Goal: Task Accomplishment & Management: Complete application form

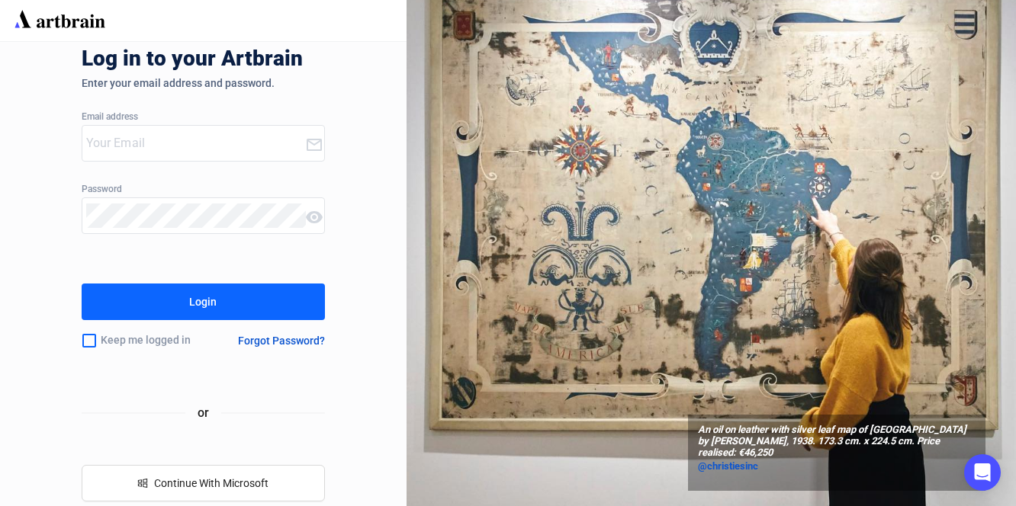
type input "[EMAIL_ADDRESS][DOMAIN_NAME]"
click at [195, 310] on div "Login" at bounding box center [202, 302] width 27 height 24
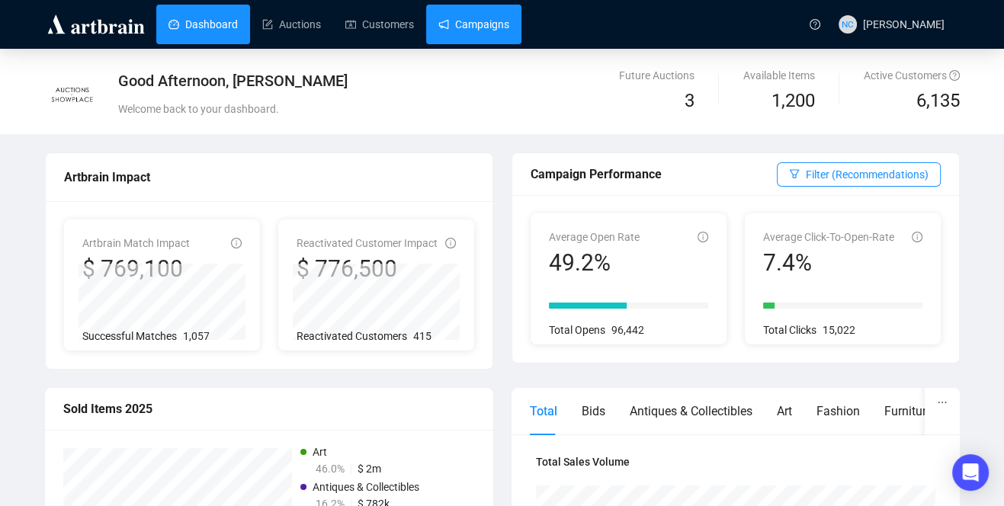
click at [474, 33] on link "Campaigns" at bounding box center [474, 25] width 71 height 40
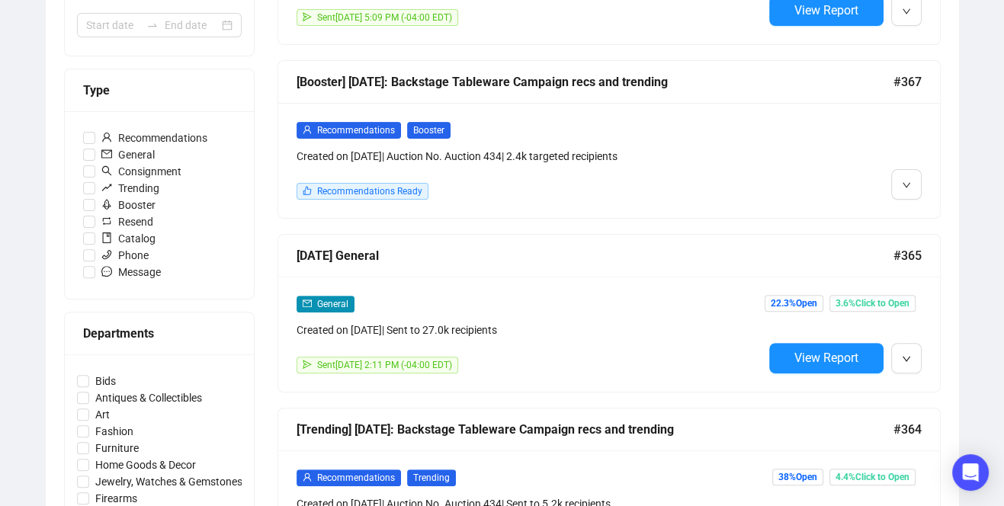
scroll to position [458, 0]
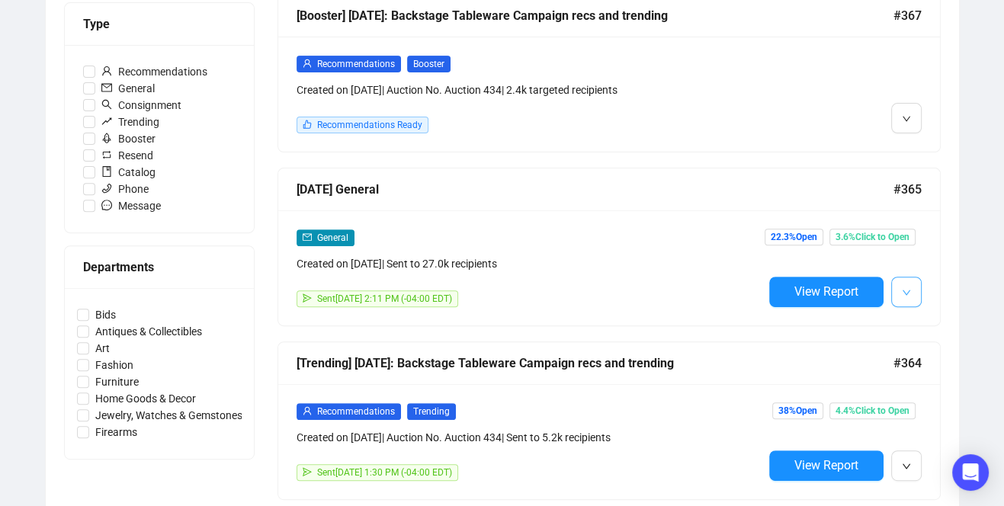
click at [911, 288] on icon "down" at bounding box center [906, 292] width 9 height 9
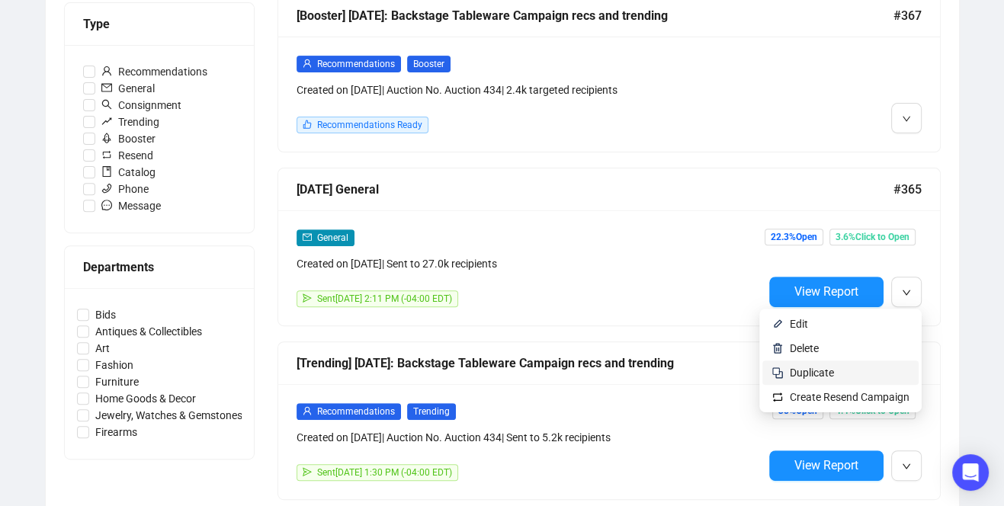
click at [843, 370] on span "Duplicate" at bounding box center [850, 373] width 120 height 17
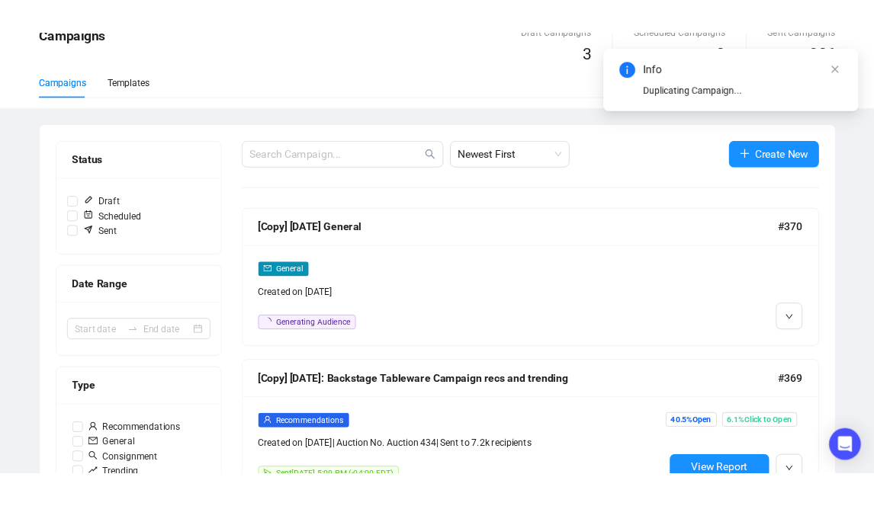
scroll to position [0, 0]
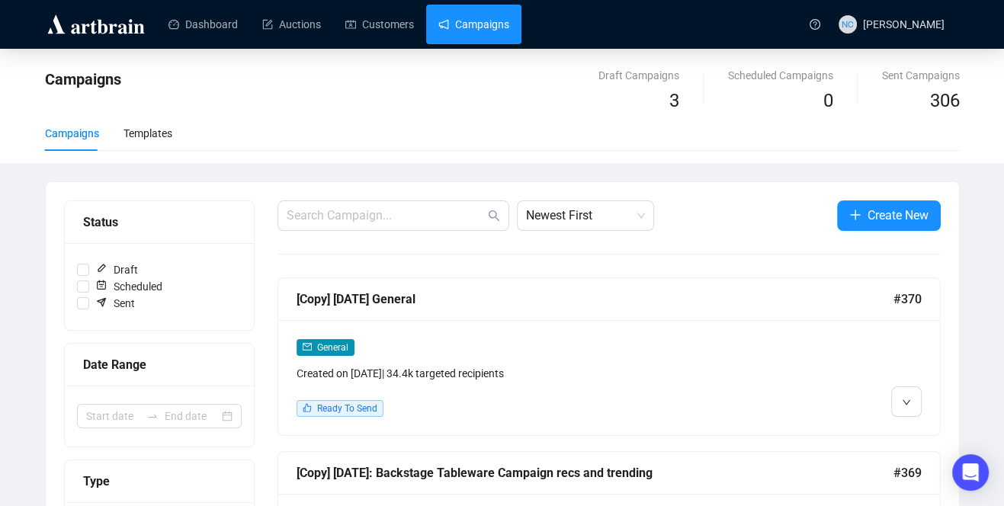
click at [631, 368] on div "Created on [DATE] | 34.4k targeted recipients" at bounding box center [530, 373] width 467 height 17
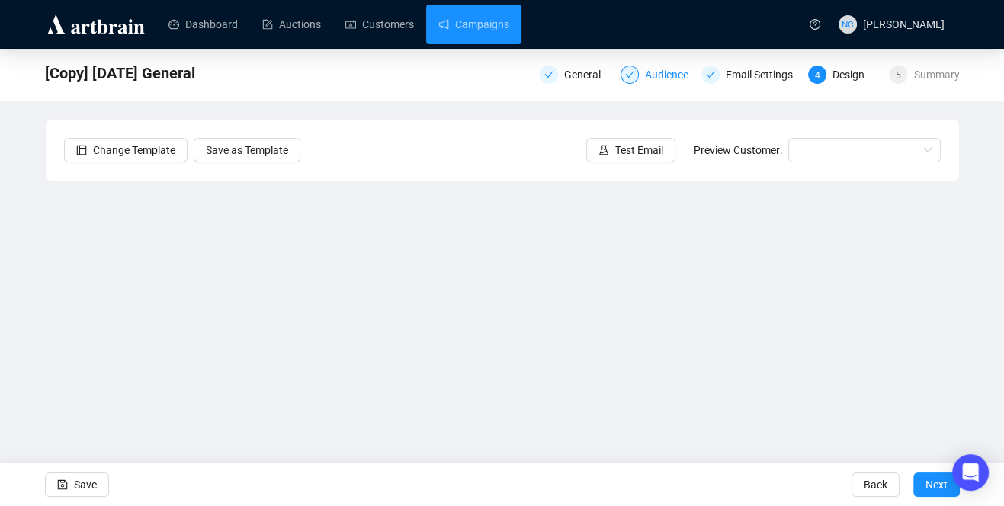
click at [674, 82] on div "Audience" at bounding box center [671, 75] width 53 height 18
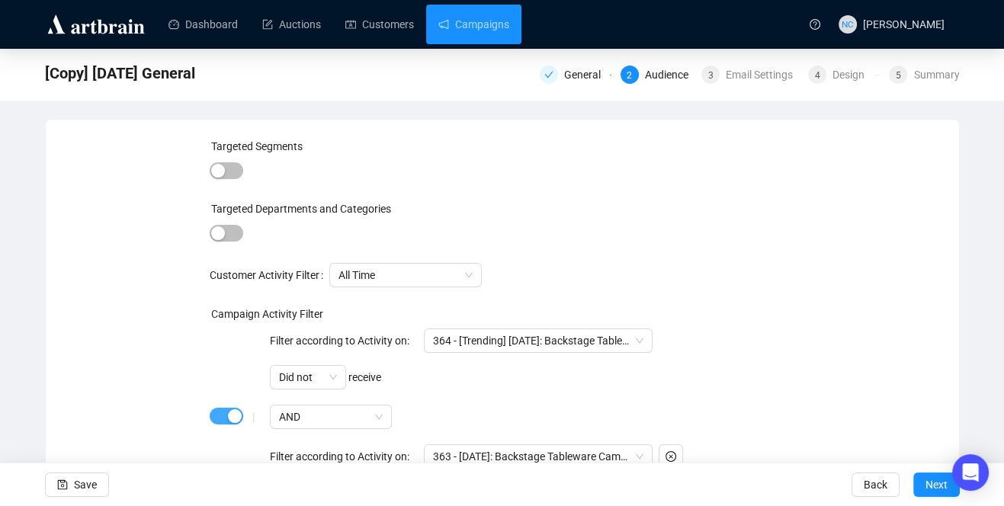
click at [221, 414] on span "button" at bounding box center [227, 416] width 34 height 17
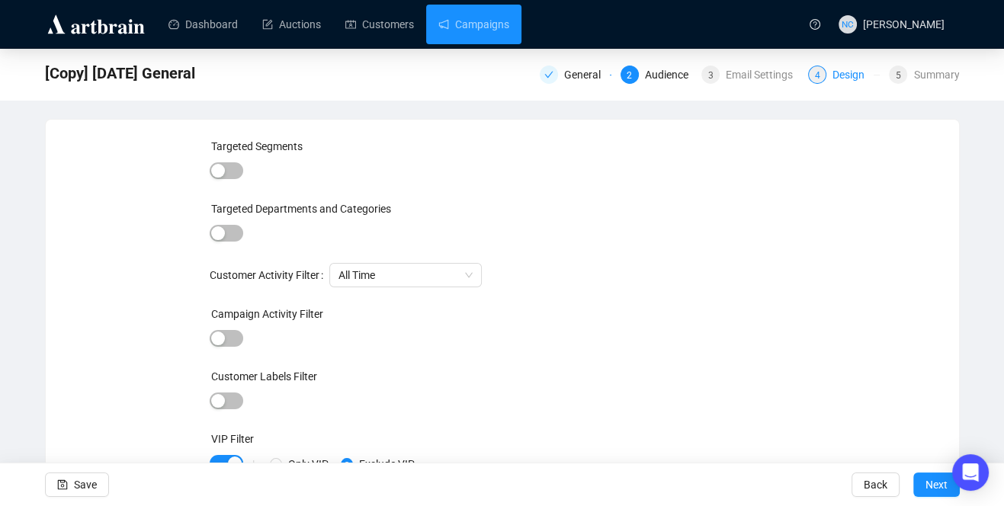
click at [862, 79] on div "Design" at bounding box center [853, 75] width 41 height 18
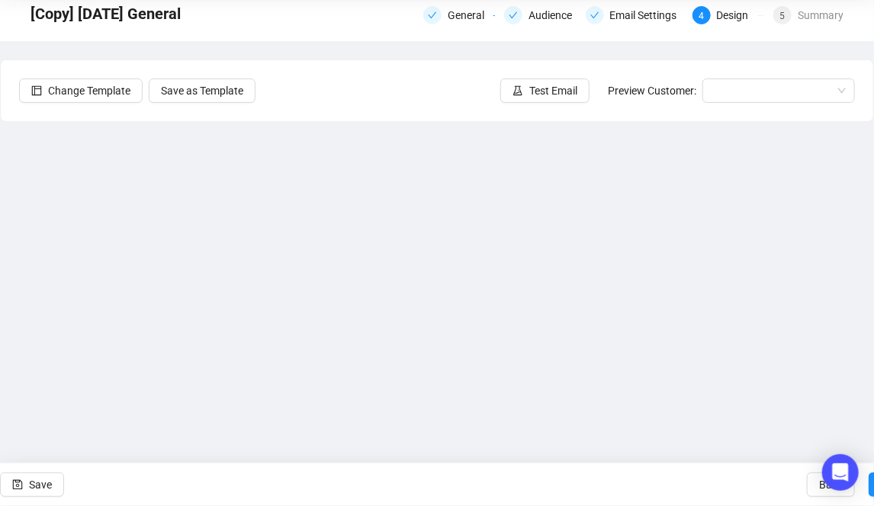
scroll to position [60, 0]
click at [548, 89] on span "Test Email" at bounding box center [553, 90] width 48 height 17
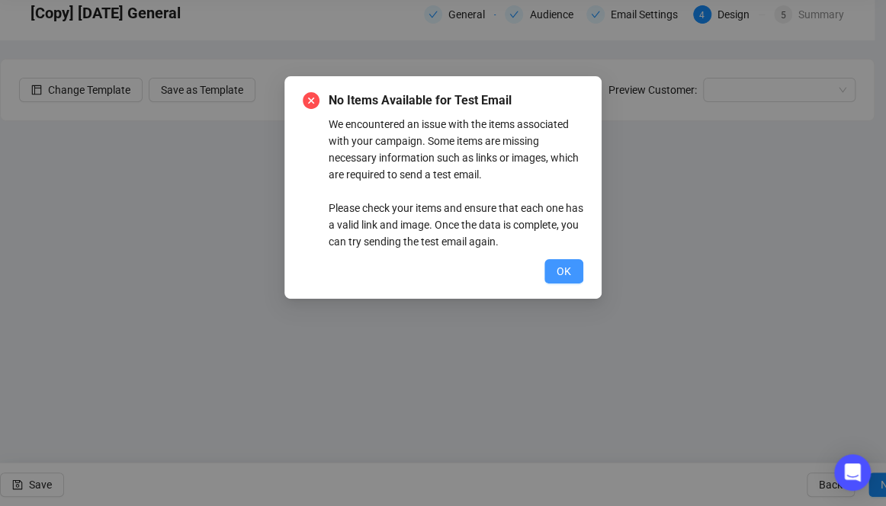
click at [555, 268] on button "OK" at bounding box center [564, 271] width 39 height 24
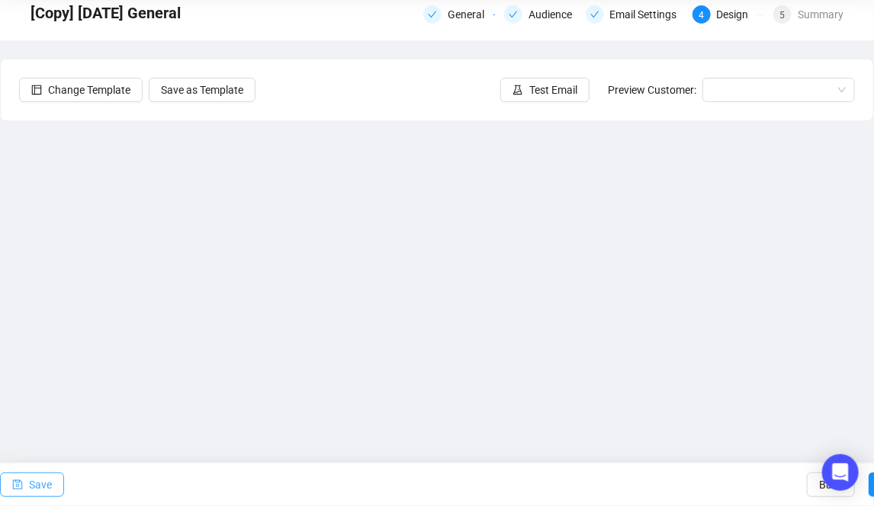
click at [31, 484] on span "Save" at bounding box center [40, 485] width 23 height 43
click at [534, 98] on button "Test Email" at bounding box center [544, 90] width 89 height 24
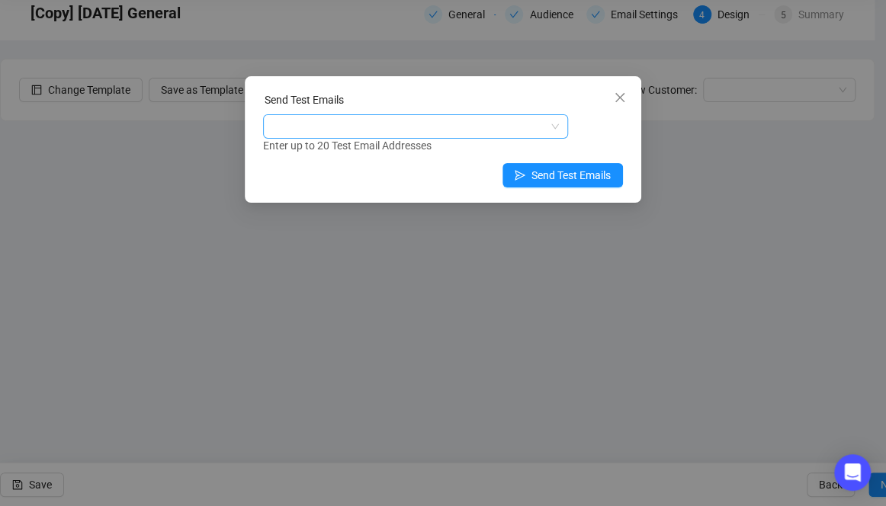
click at [439, 119] on div at bounding box center [407, 126] width 283 height 21
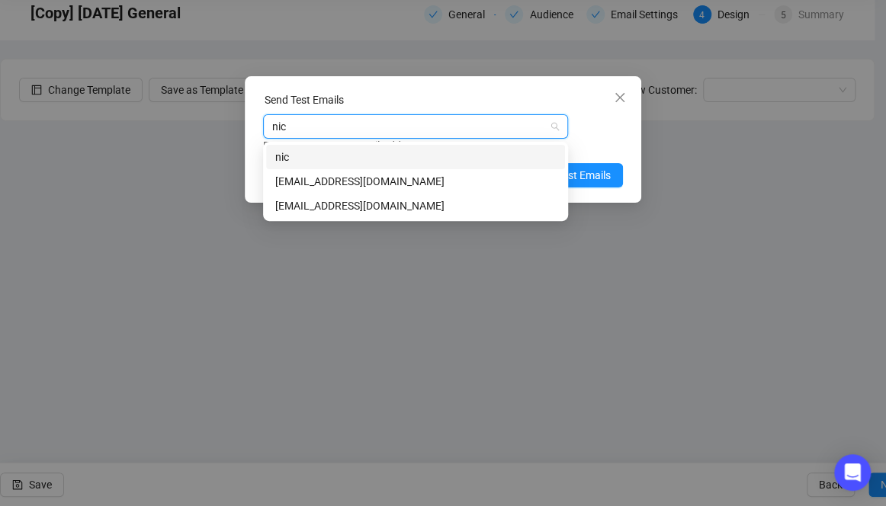
type input "[PERSON_NAME]"
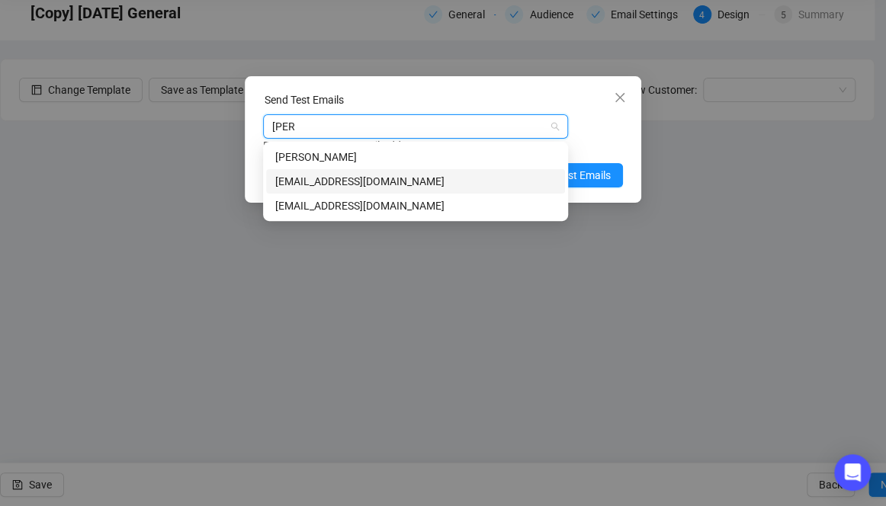
click at [416, 186] on div "[EMAIL_ADDRESS][DOMAIN_NAME]" at bounding box center [415, 181] width 281 height 17
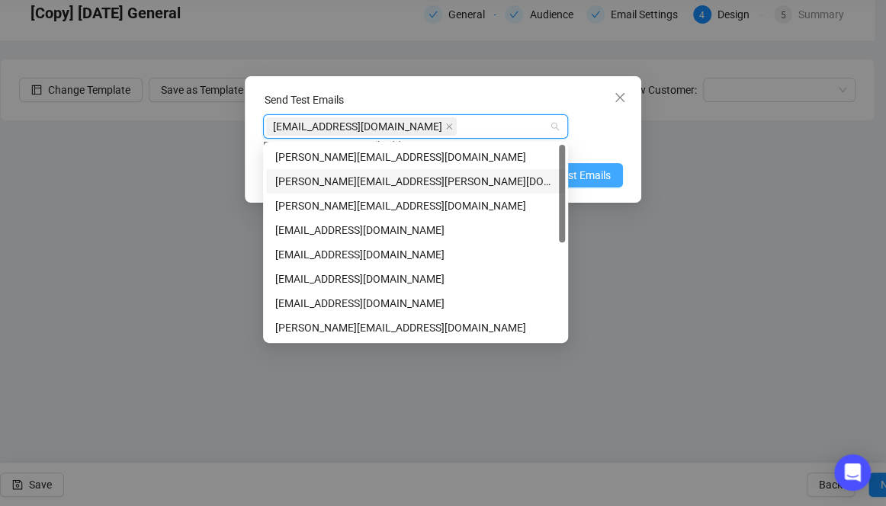
click at [613, 174] on button "Send Test Emails" at bounding box center [563, 175] width 121 height 24
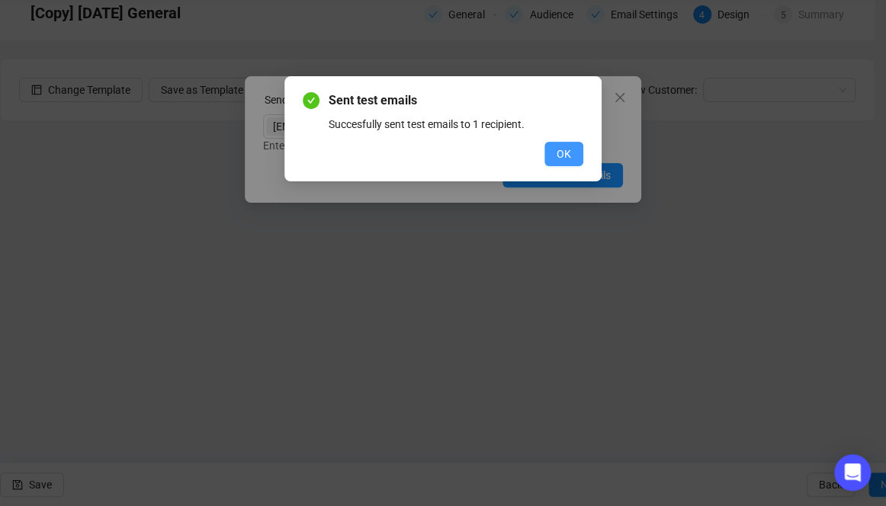
click at [566, 152] on span "OK" at bounding box center [564, 154] width 14 height 17
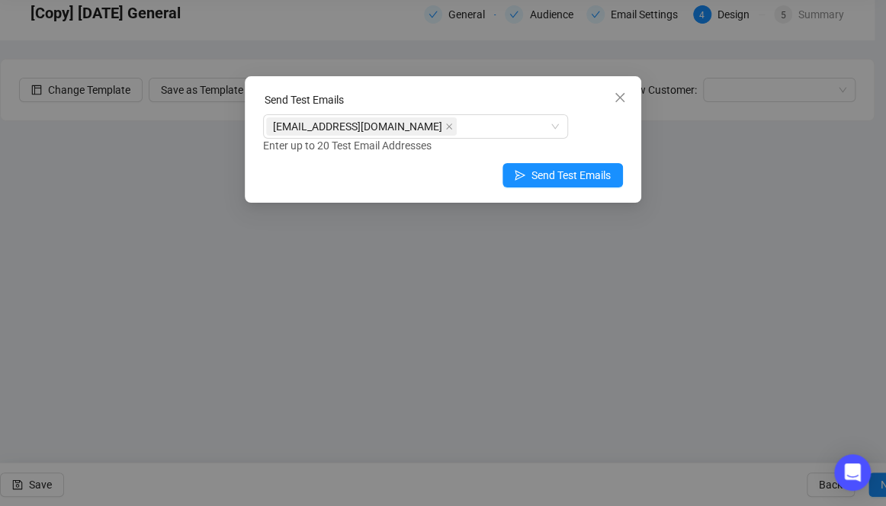
drag, startPoint x: 628, startPoint y: 93, endPoint x: 553, endPoint y: 1, distance: 118.8
click at [628, 93] on span "Close" at bounding box center [620, 98] width 24 height 12
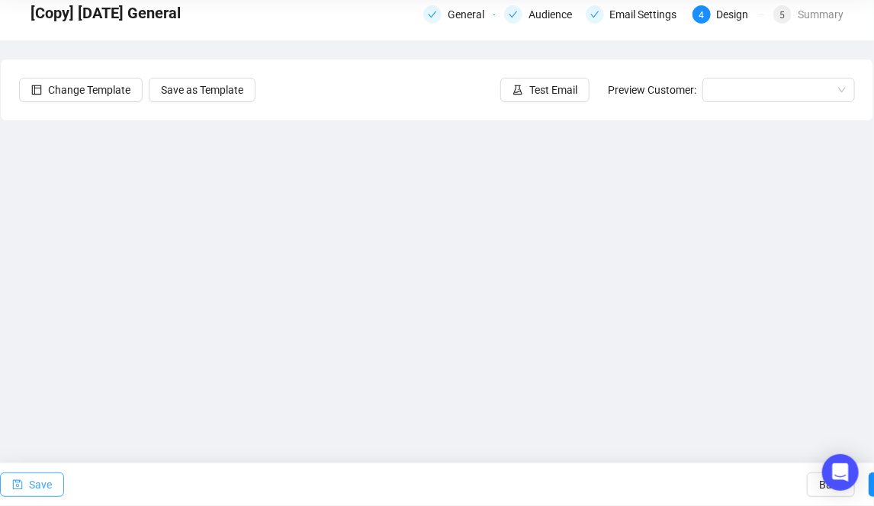
click at [27, 487] on button "Save" at bounding box center [32, 485] width 64 height 24
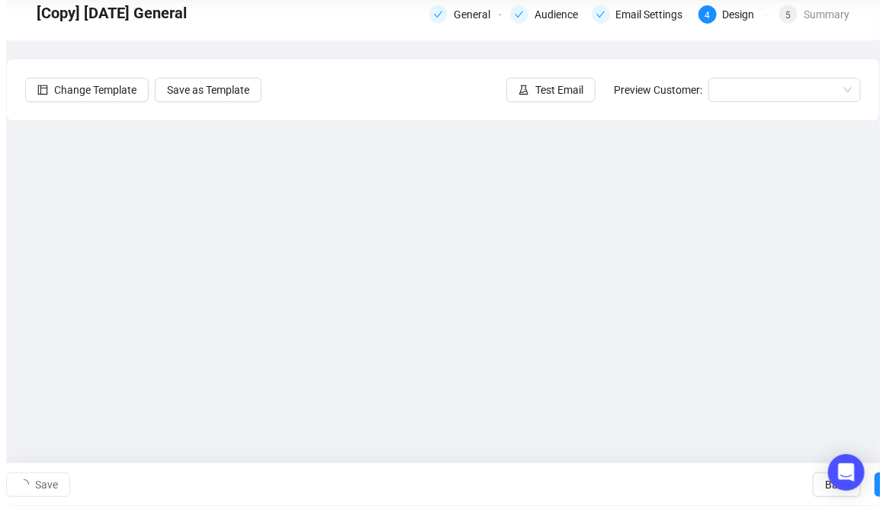
scroll to position [0, 0]
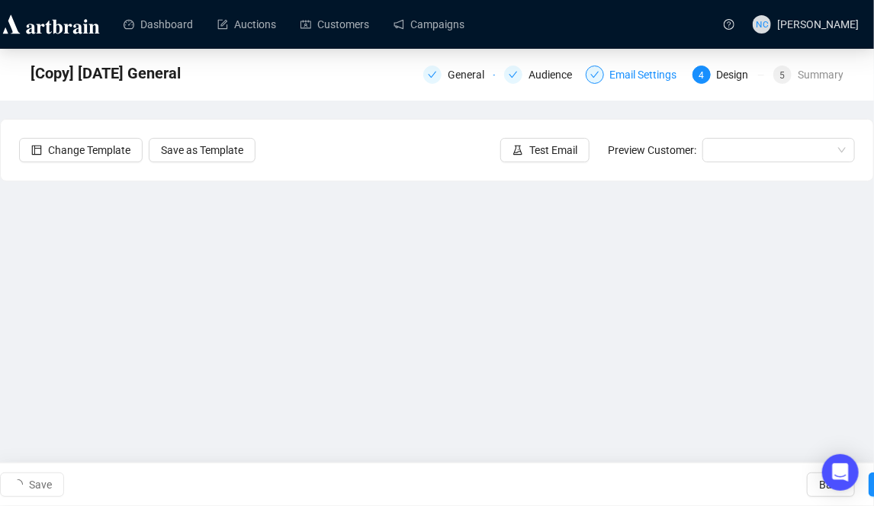
click at [651, 76] on div "Email Settings" at bounding box center [648, 75] width 76 height 18
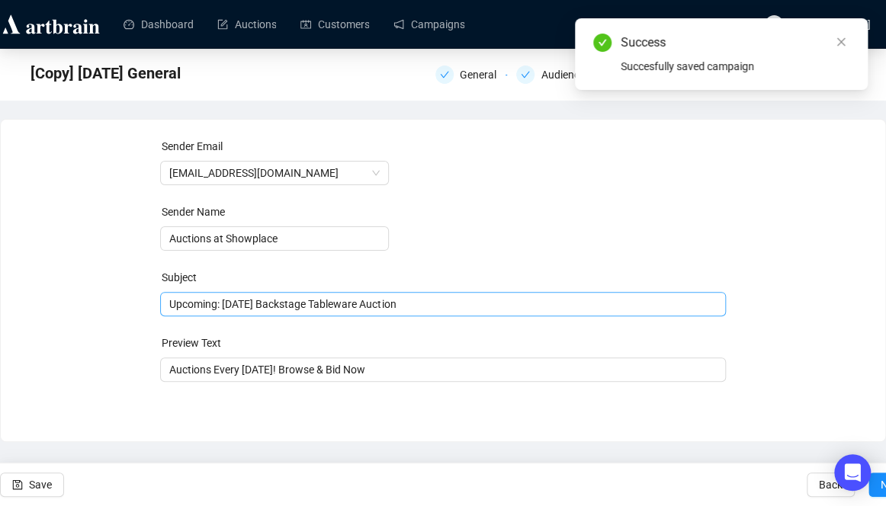
click at [336, 305] on span "Upcoming: [DATE] Backstage Tableware Auction" at bounding box center [442, 304] width 565 height 12
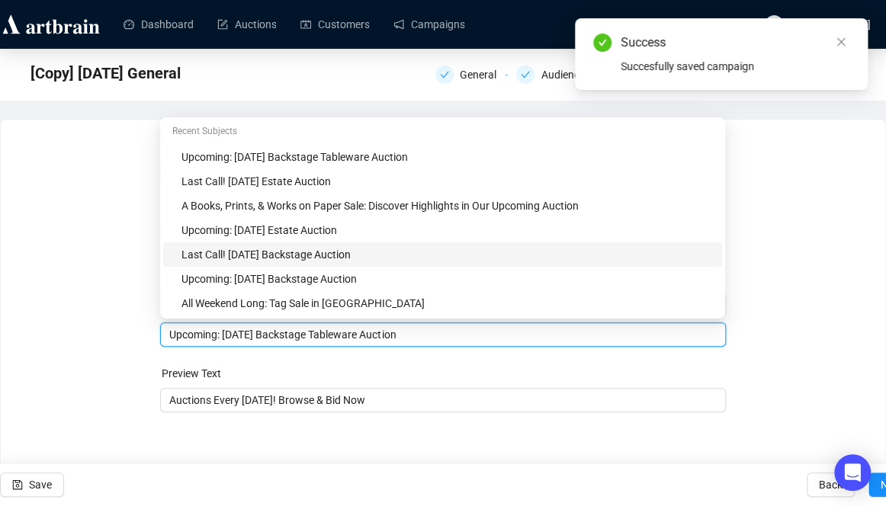
click at [281, 254] on div "Last Call! [DATE] Backstage Auction" at bounding box center [448, 254] width 532 height 17
click at [281, 254] on form "Sender Email [EMAIL_ADDRESS][DOMAIN_NAME] Sender Name Auctions at Showplace Sub…" at bounding box center [442, 275] width 565 height 275
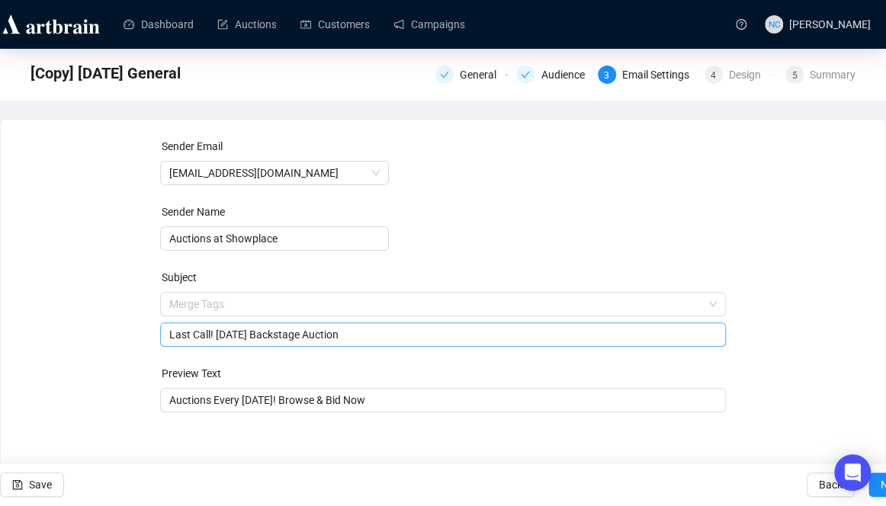
click at [326, 339] on input "Last Call! [DATE] Backstage Auction" at bounding box center [442, 334] width 547 height 17
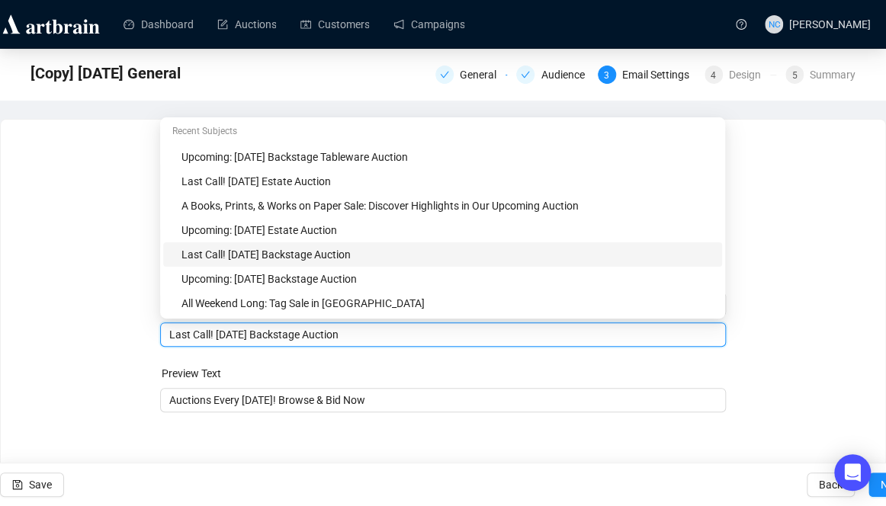
click at [323, 339] on input "Last Call! [DATE] Backstage Auction" at bounding box center [442, 334] width 547 height 17
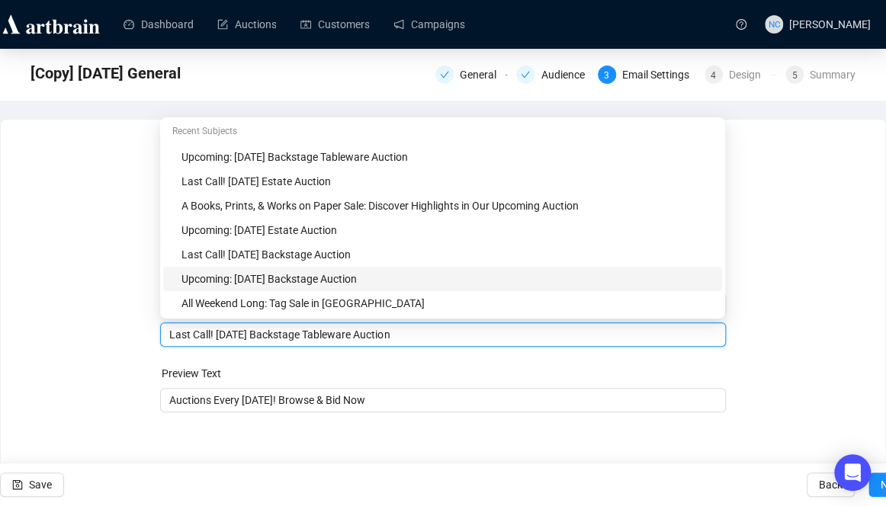
type input "Last Call! [DATE] Backstage Tableware Auction"
click at [810, 281] on div "Sender Email [EMAIL_ADDRESS][DOMAIN_NAME] Sender Name Auctions at Showplace Sub…" at bounding box center [443, 284] width 848 height 293
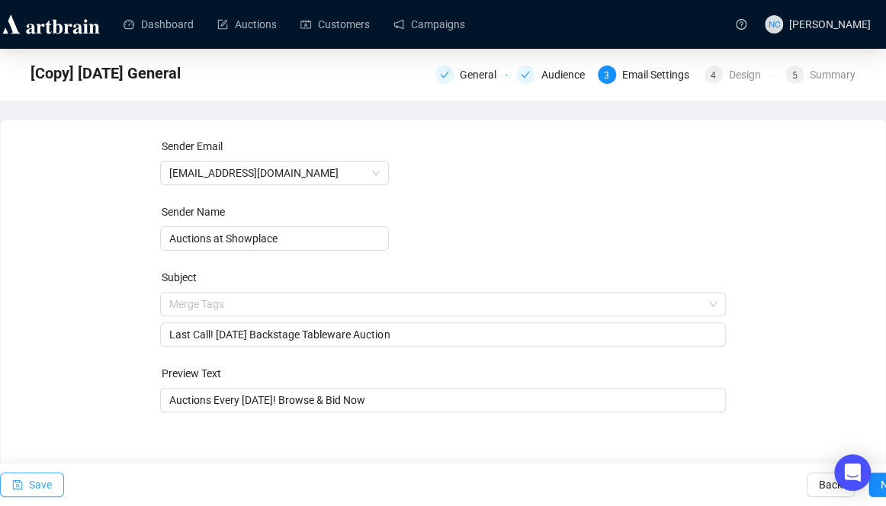
click at [41, 486] on span "Save" at bounding box center [40, 485] width 23 height 43
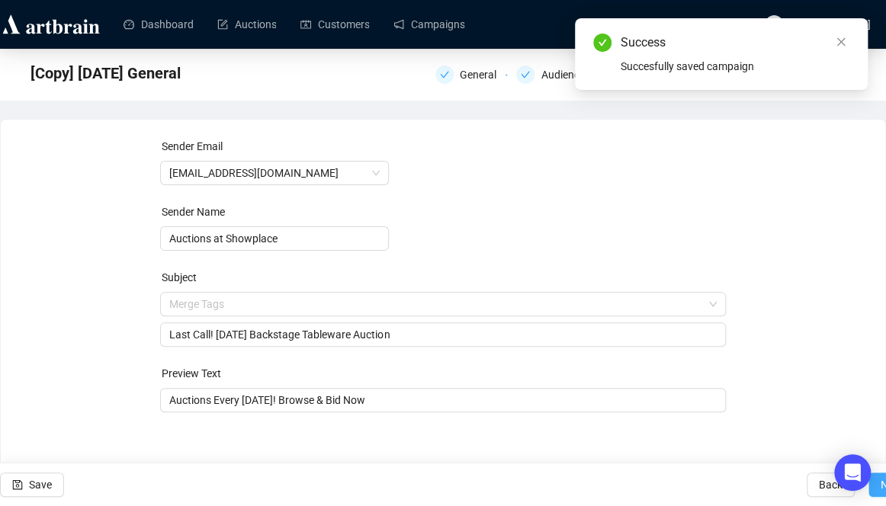
click at [882, 488] on span "Next" at bounding box center [892, 485] width 22 height 43
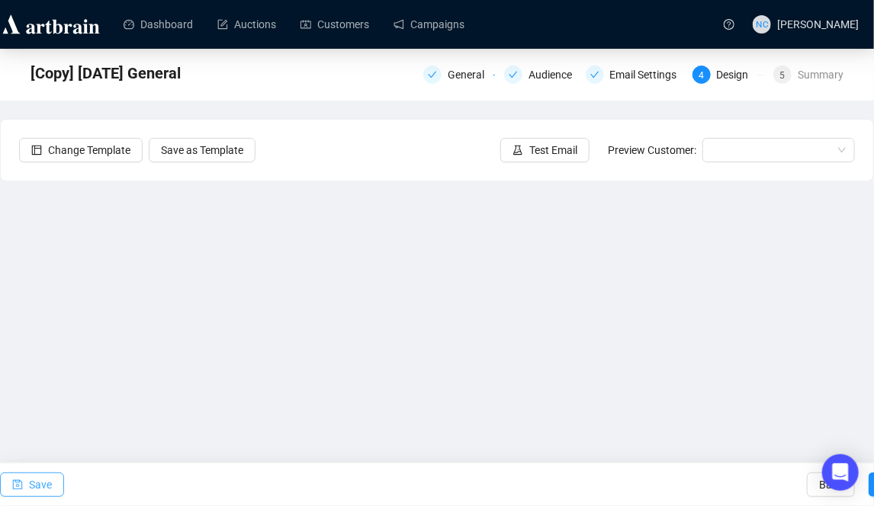
click at [31, 490] on span "Save" at bounding box center [40, 485] width 23 height 43
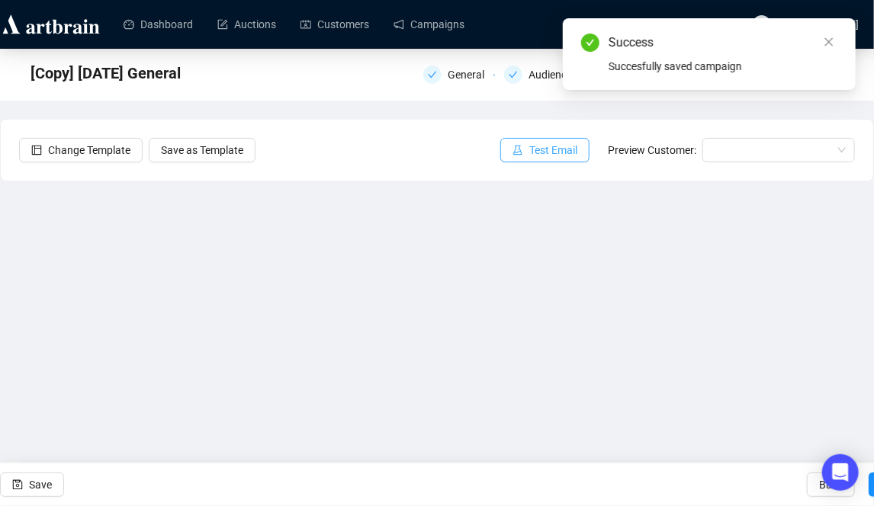
click at [554, 144] on span "Test Email" at bounding box center [553, 150] width 48 height 17
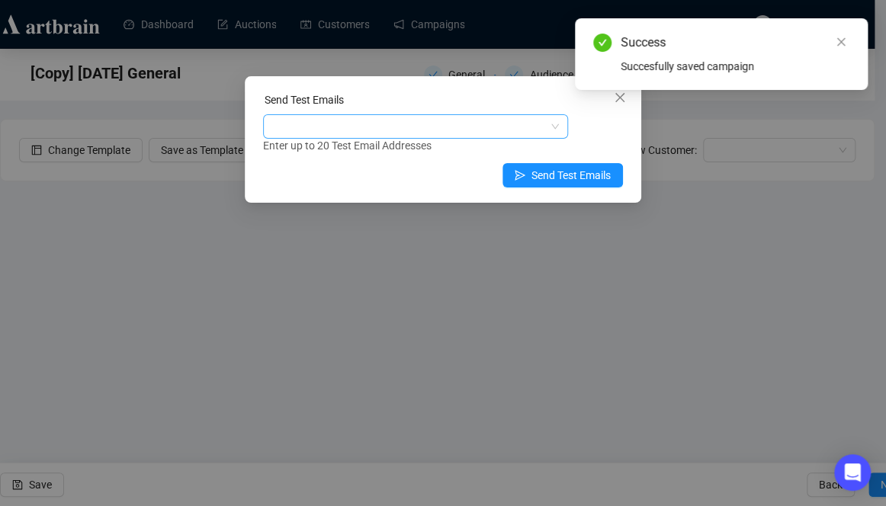
click at [351, 130] on div at bounding box center [407, 126] width 283 height 21
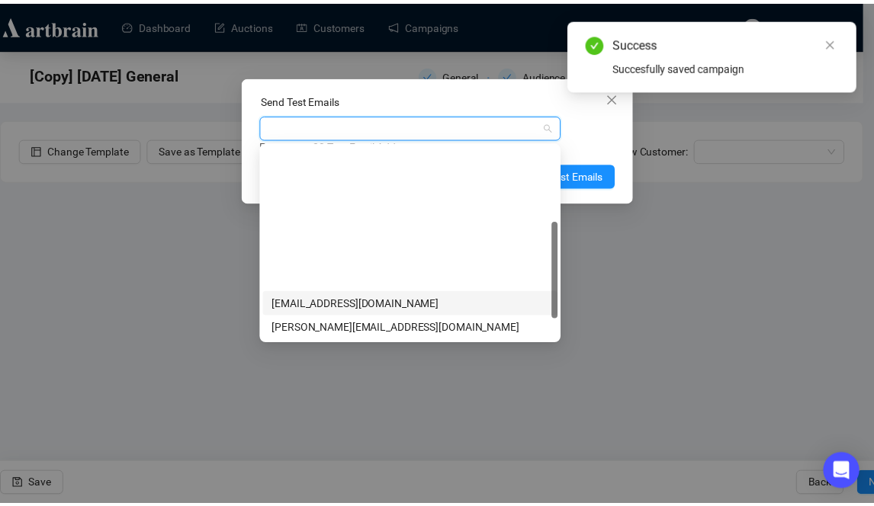
scroll to position [153, 0]
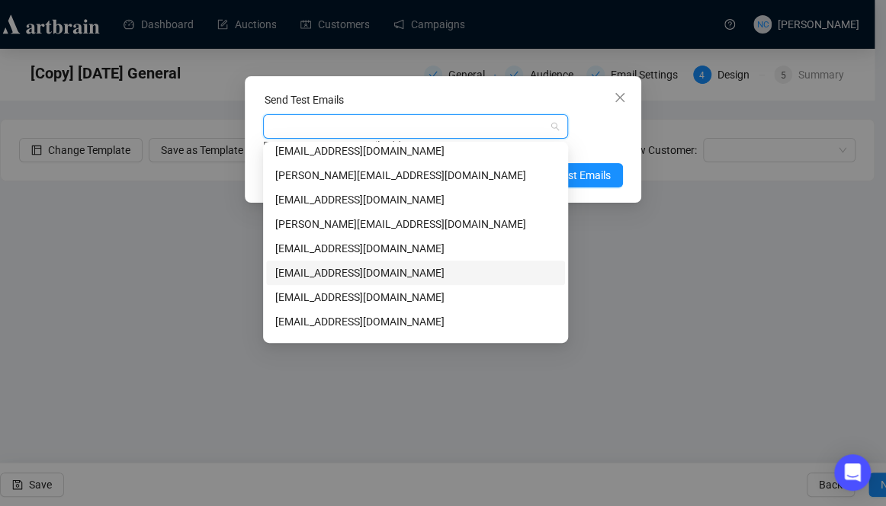
click at [403, 271] on div "[EMAIL_ADDRESS][DOMAIN_NAME]" at bounding box center [415, 273] width 281 height 17
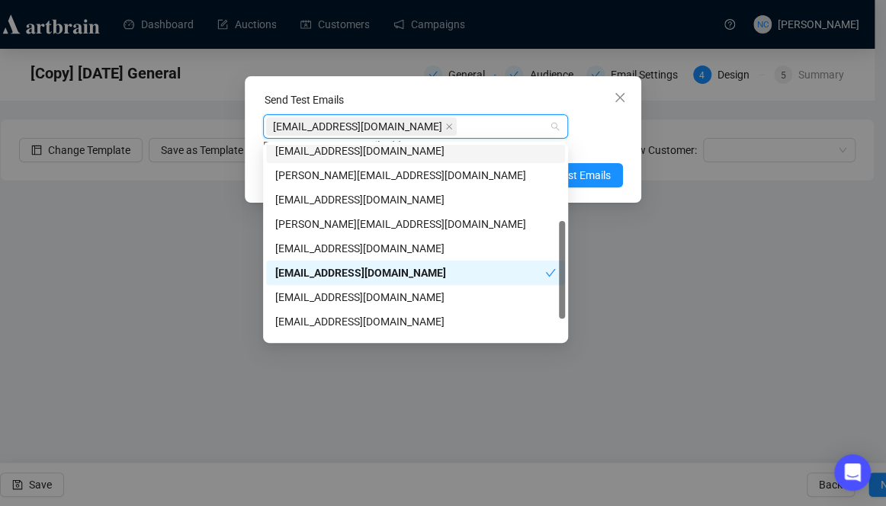
click at [601, 135] on div "[EMAIL_ADDRESS][DOMAIN_NAME] Enter up to 20 Test Email Addresses" at bounding box center [443, 134] width 360 height 40
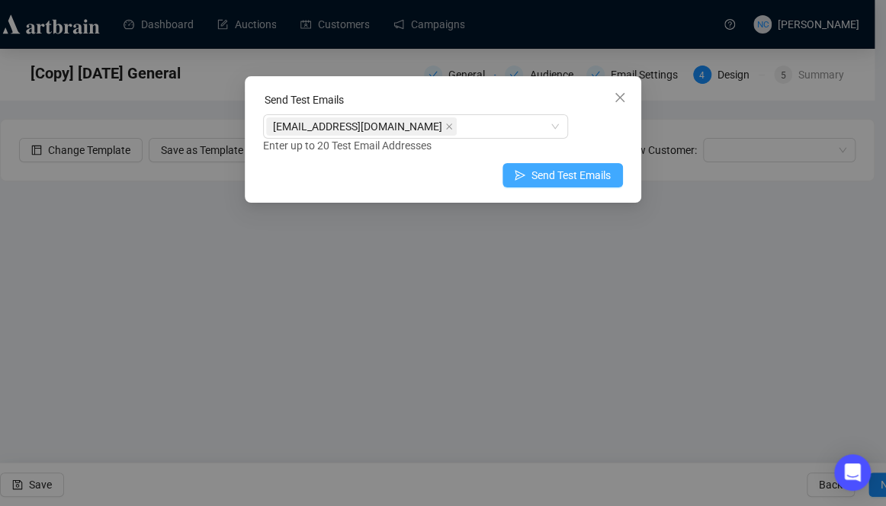
click at [552, 178] on span "Send Test Emails" at bounding box center [571, 175] width 79 height 17
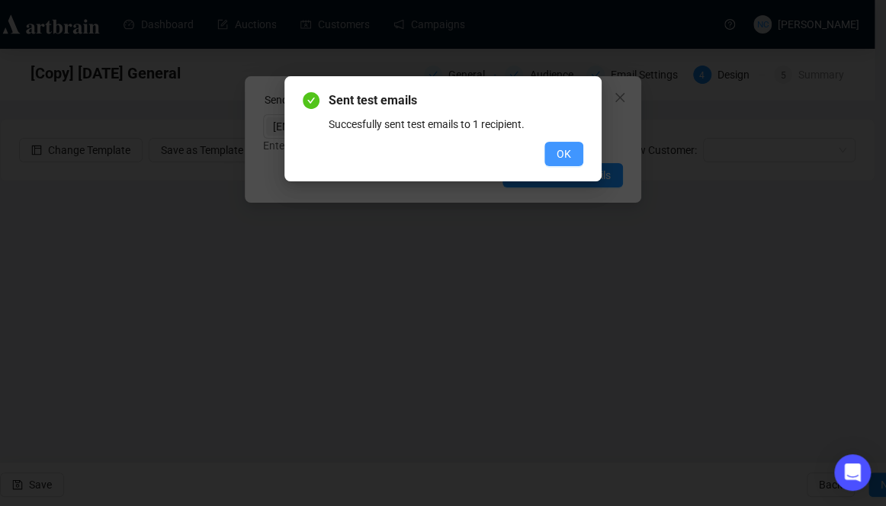
click at [580, 148] on button "OK" at bounding box center [564, 154] width 39 height 24
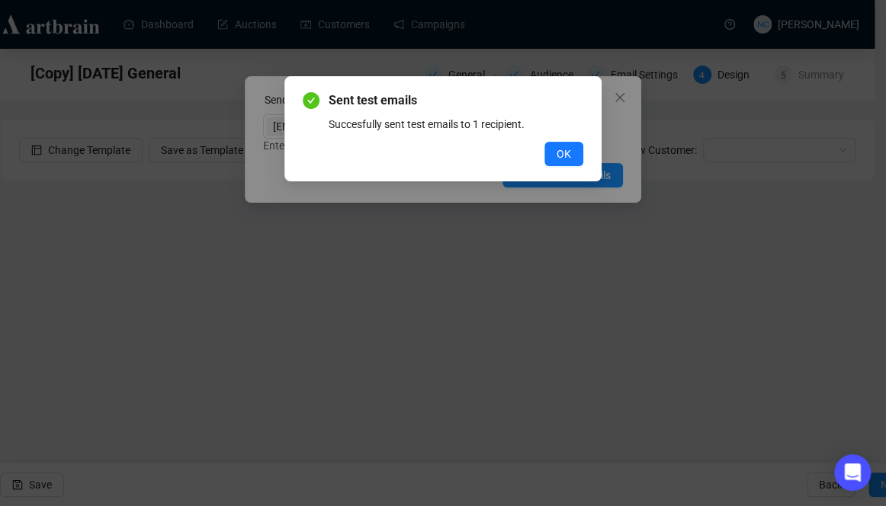
drag, startPoint x: 456, startPoint y: 111, endPoint x: 537, endPoint y: 113, distance: 80.9
click at [456, 111] on div "Sent test emails Succesfully sent test emails to 1 recipient." at bounding box center [456, 112] width 255 height 41
drag, startPoint x: 567, startPoint y: 149, endPoint x: 609, endPoint y: 158, distance: 42.2
click at [567, 149] on span "OK" at bounding box center [564, 154] width 14 height 17
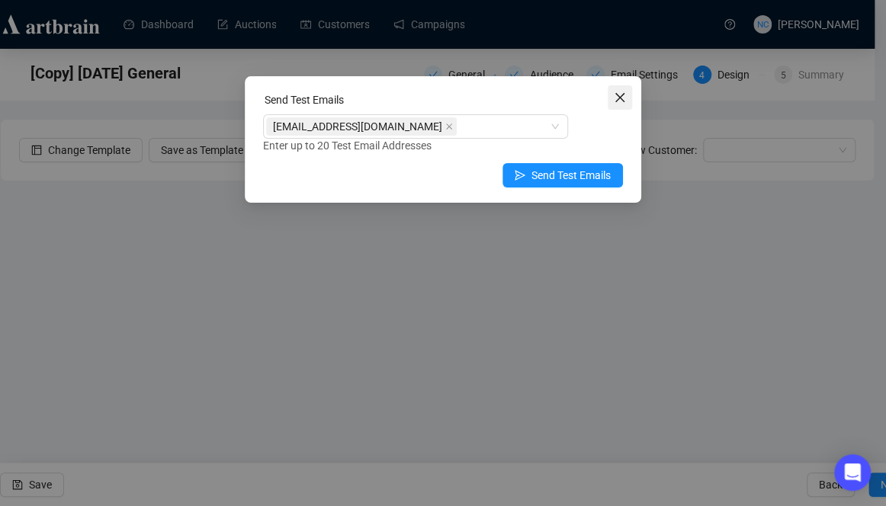
click at [623, 94] on icon "close" at bounding box center [619, 97] width 9 height 9
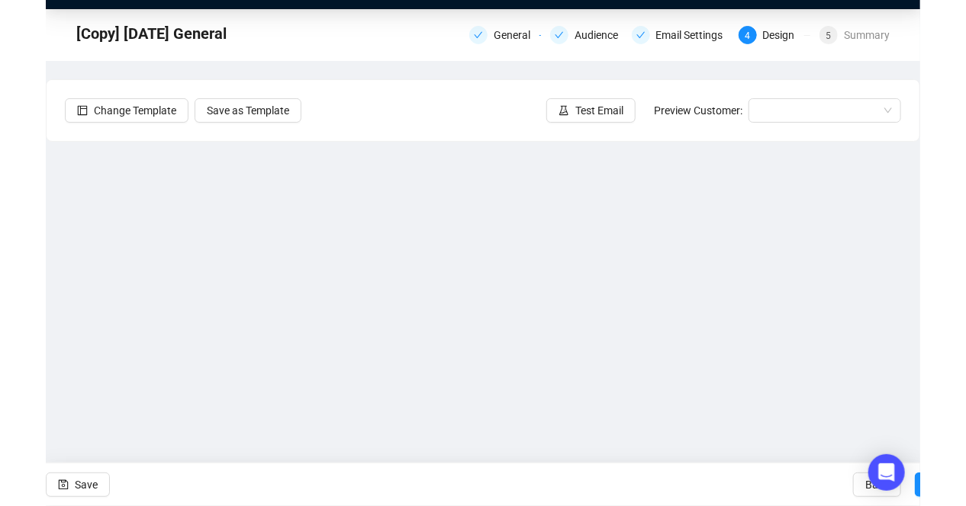
scroll to position [60, 0]
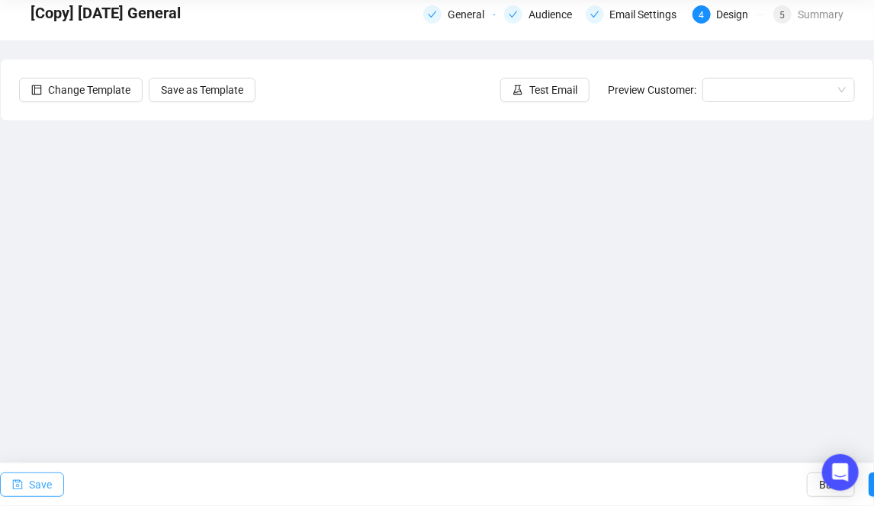
click at [39, 486] on span "Save" at bounding box center [40, 485] width 23 height 43
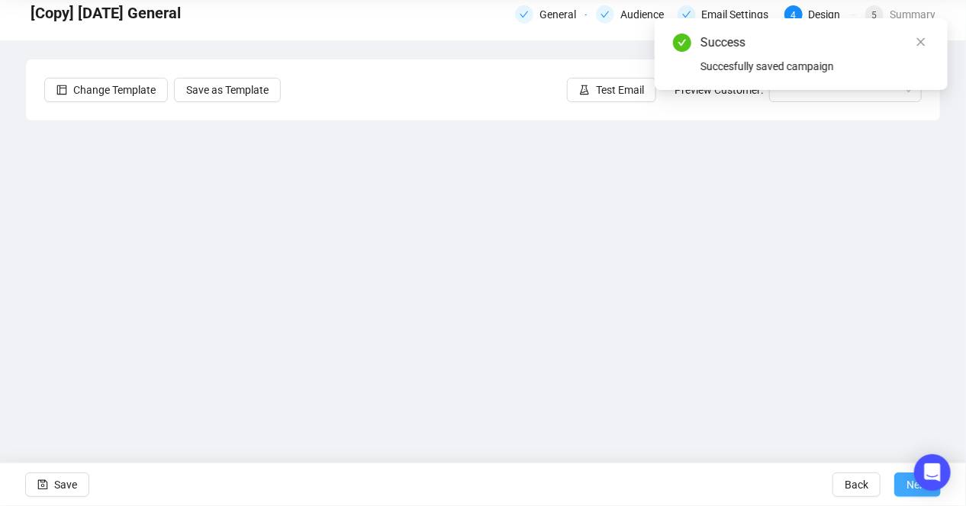
click at [899, 491] on button "Next" at bounding box center [917, 485] width 47 height 24
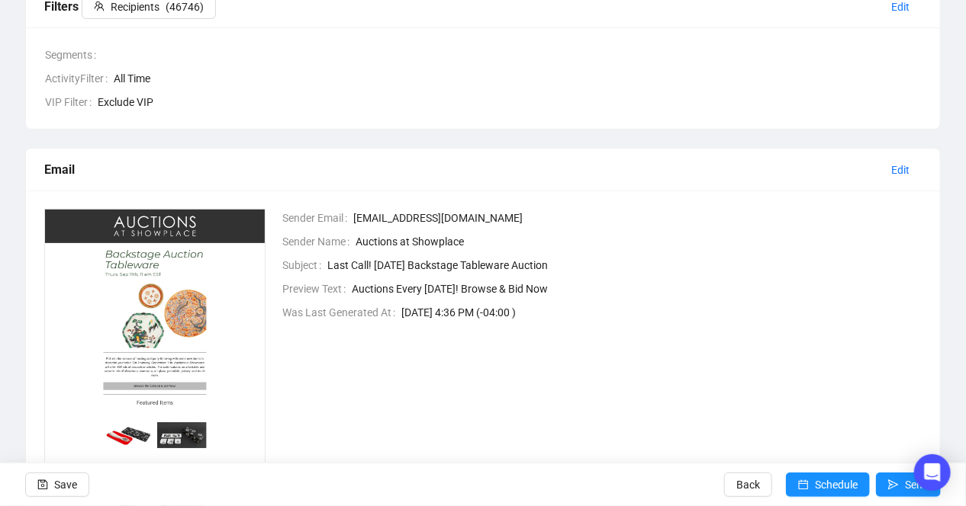
scroll to position [353, 0]
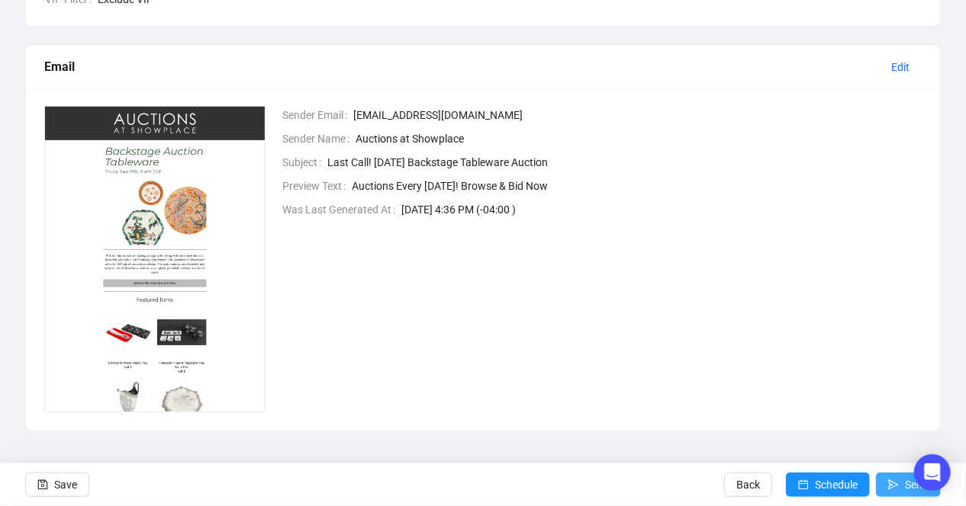
click at [902, 487] on button "Send" at bounding box center [908, 485] width 65 height 24
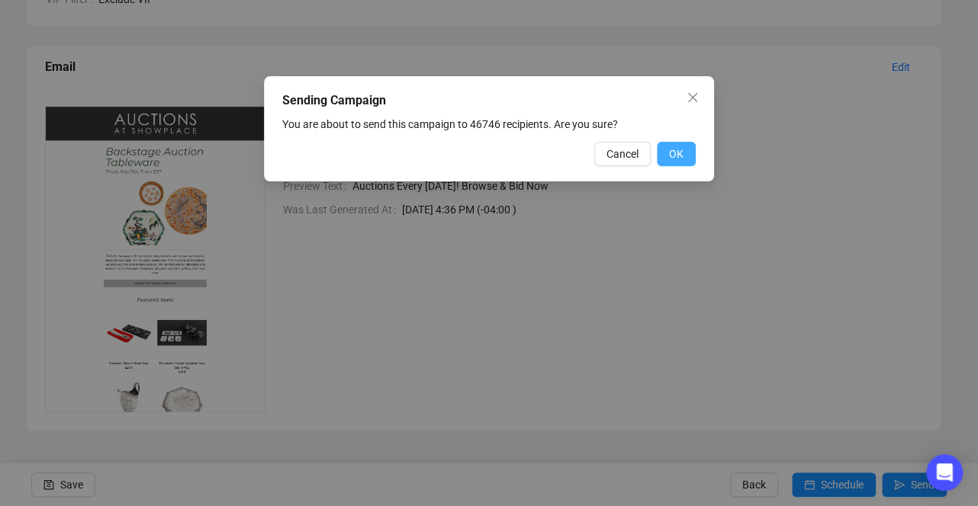
click at [676, 154] on span "OK" at bounding box center [676, 154] width 14 height 17
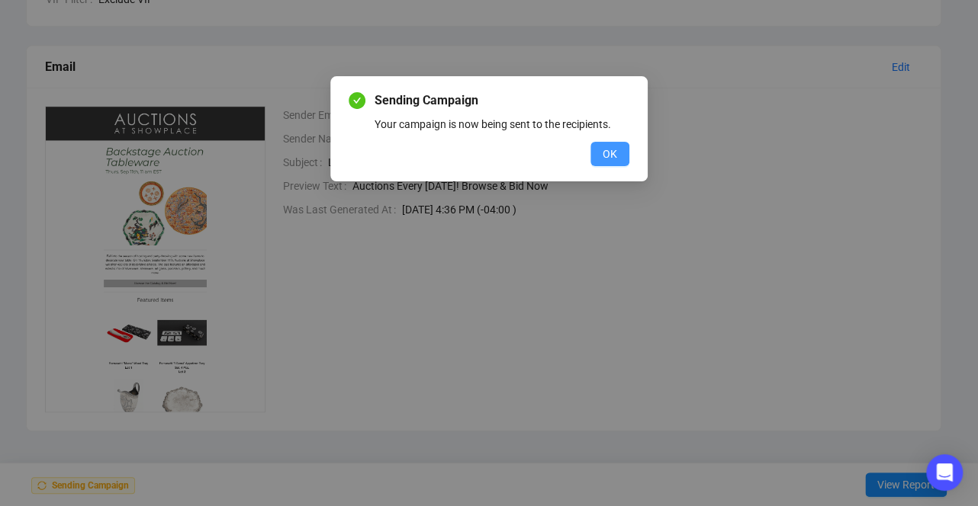
click at [605, 161] on span "OK" at bounding box center [610, 154] width 14 height 17
